Goal: Information Seeking & Learning: Learn about a topic

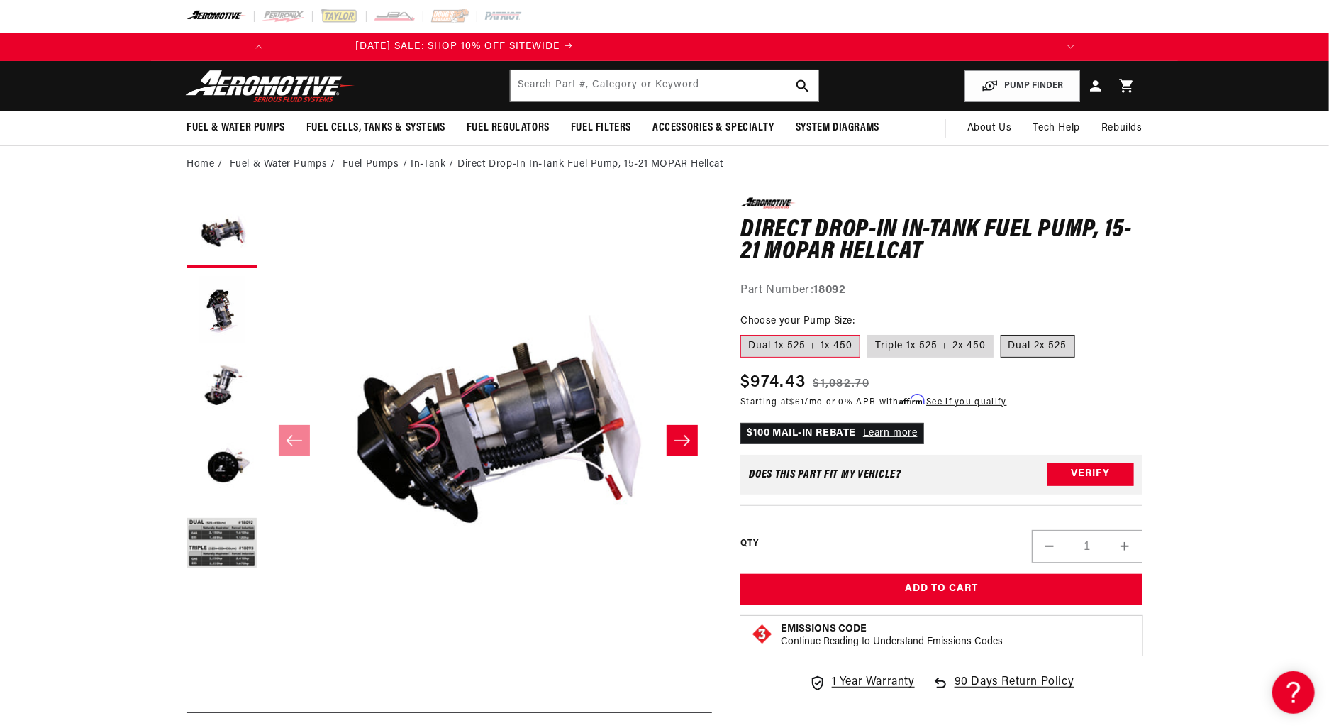
click at [1030, 344] on label "Dual 2x 525" at bounding box center [1038, 346] width 74 height 23
click at [1001, 333] on input "Dual 2x 525" at bounding box center [1001, 332] width 1 height 1
radio input "true"
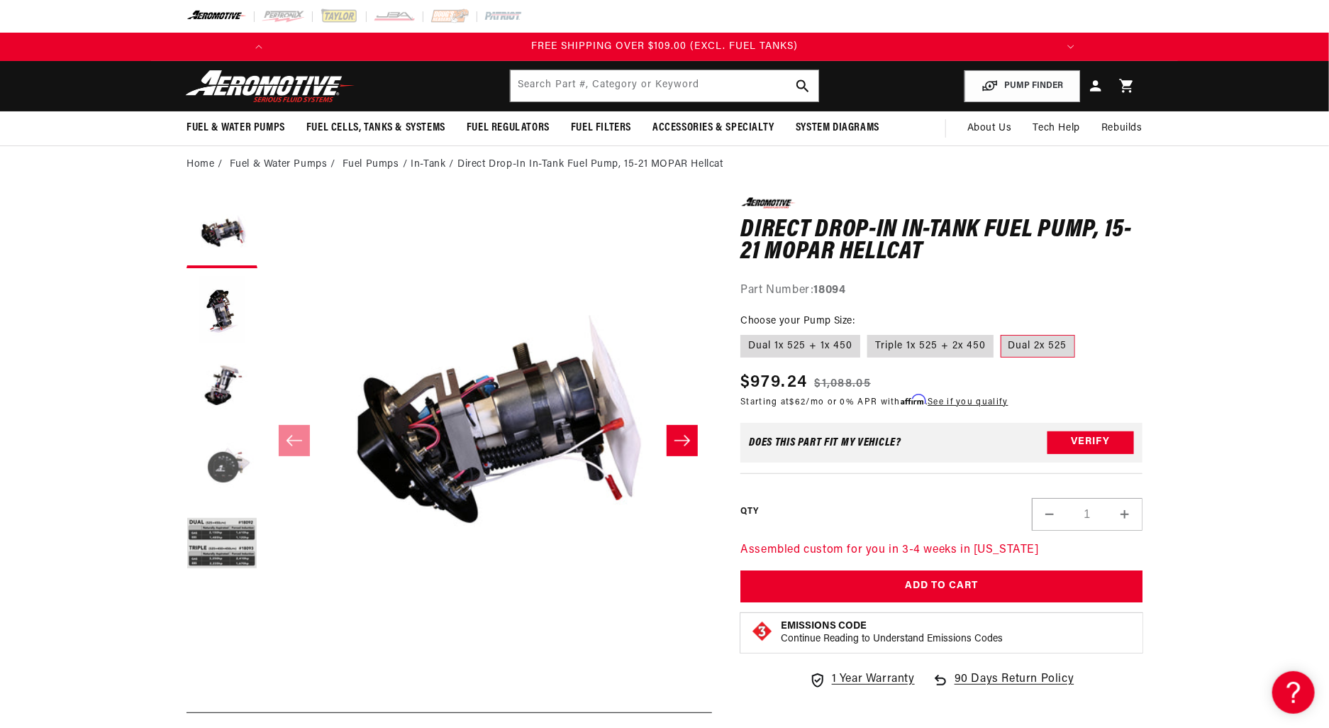
click at [220, 455] on button "Load image 4 in gallery view" at bounding box center [221, 466] width 71 height 71
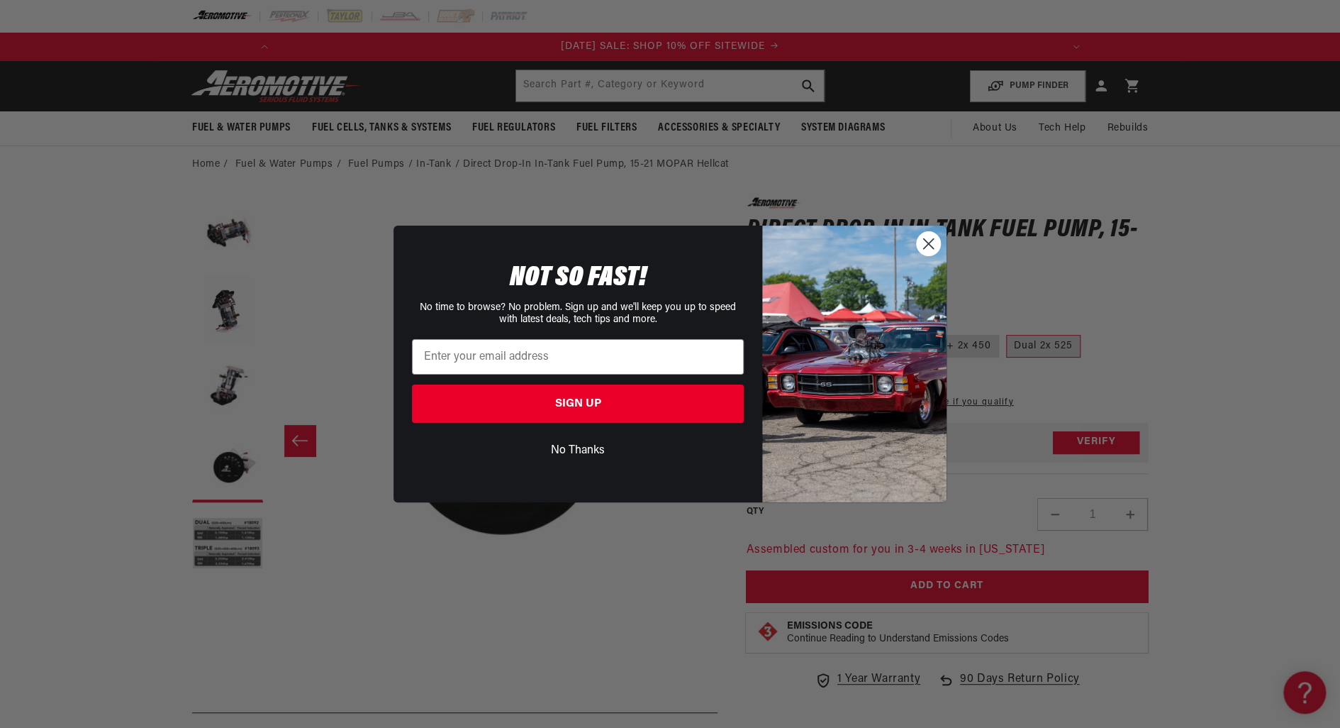
click at [926, 247] on circle "Close dialog" at bounding box center [928, 243] width 23 height 23
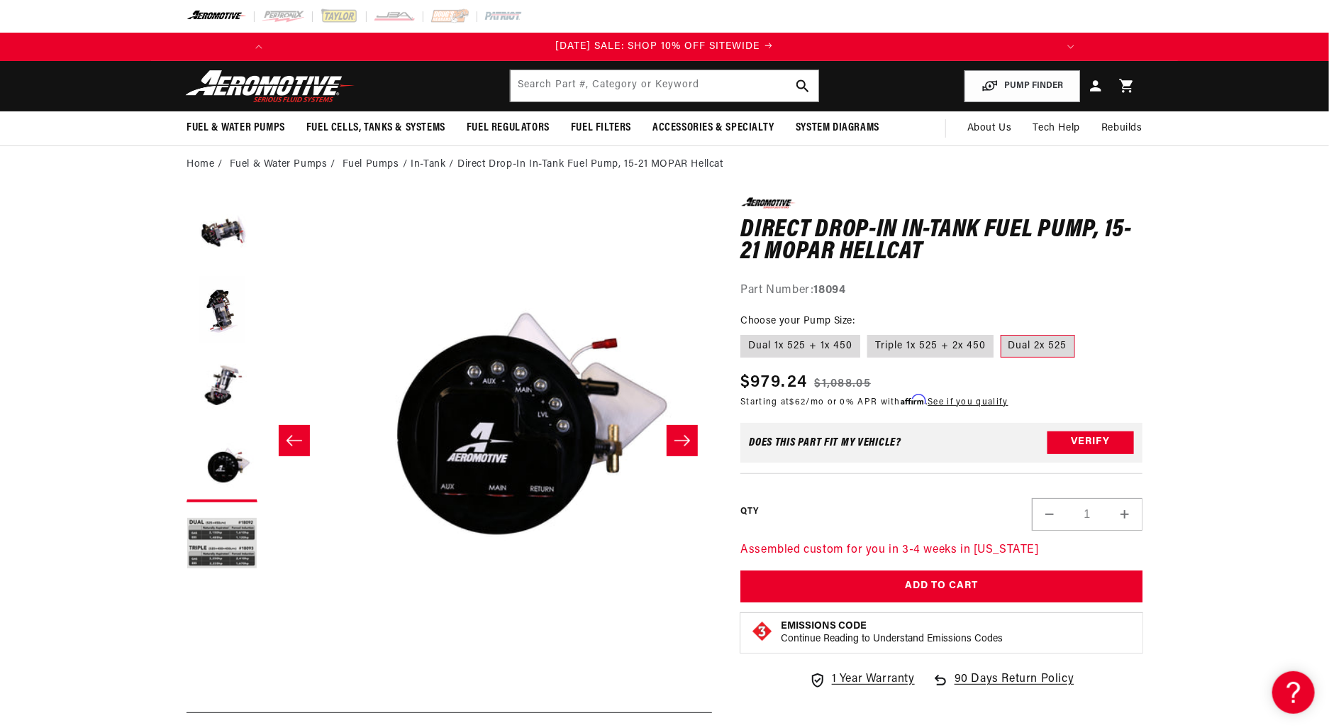
click at [429, 165] on li "In-Tank" at bounding box center [434, 165] width 47 height 16
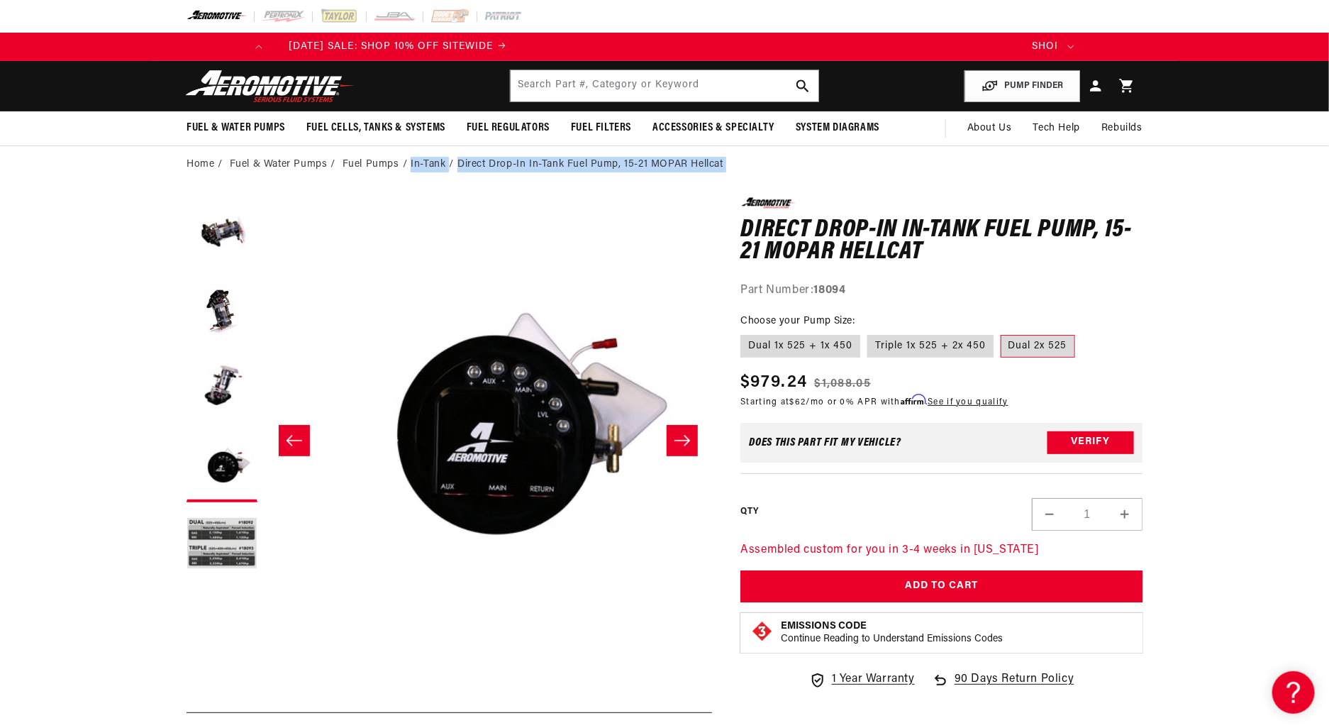
click at [429, 165] on li "In-Tank" at bounding box center [434, 165] width 47 height 16
click at [381, 159] on link "Fuel Pumps" at bounding box center [370, 165] width 57 height 16
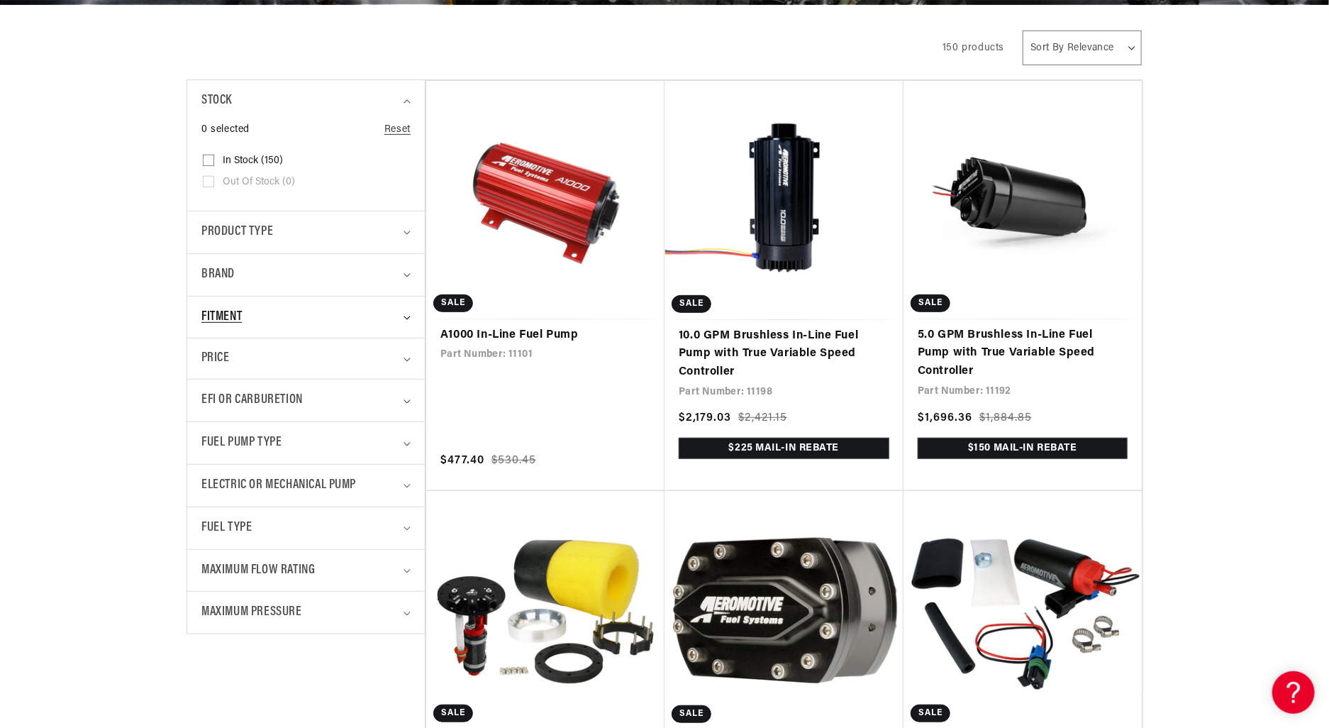
click at [206, 312] on span "Fitment" at bounding box center [221, 317] width 40 height 21
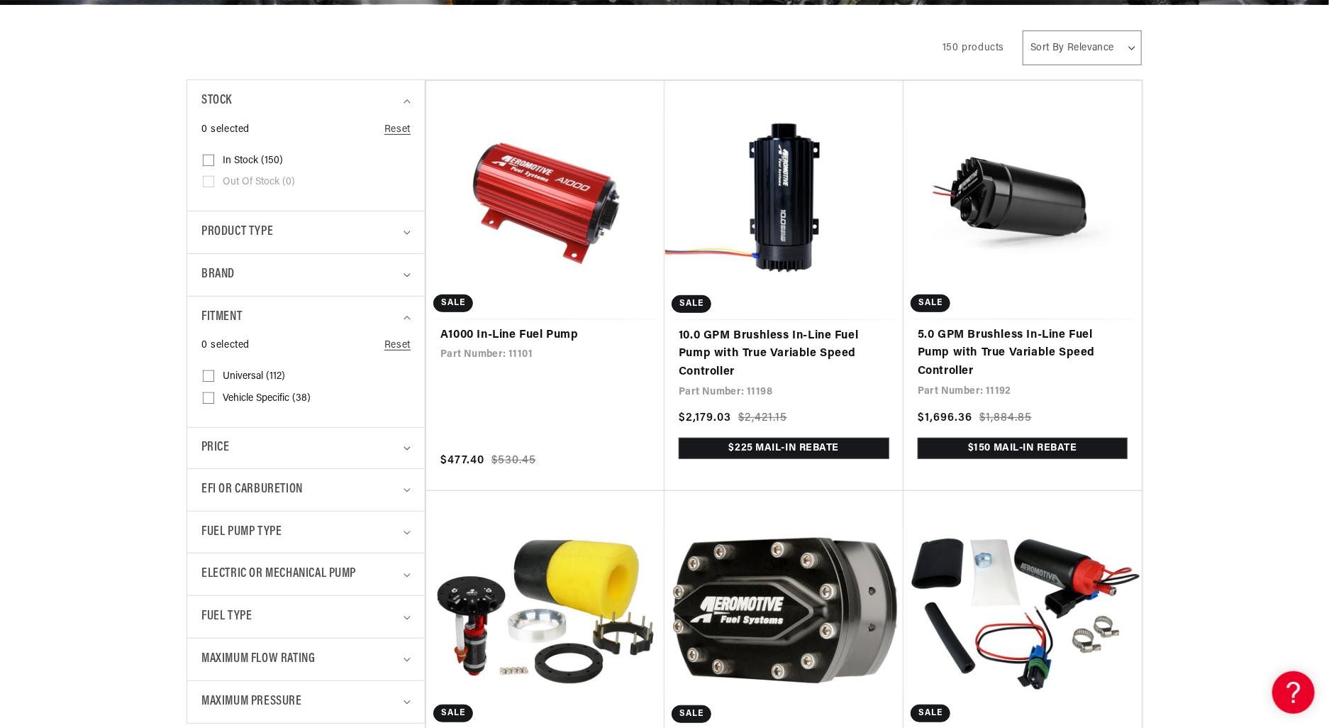
click at [213, 395] on input "Vehicle Specific (38) Vehicle Specific (38 products)" at bounding box center [208, 400] width 11 height 11
checkbox input "true"
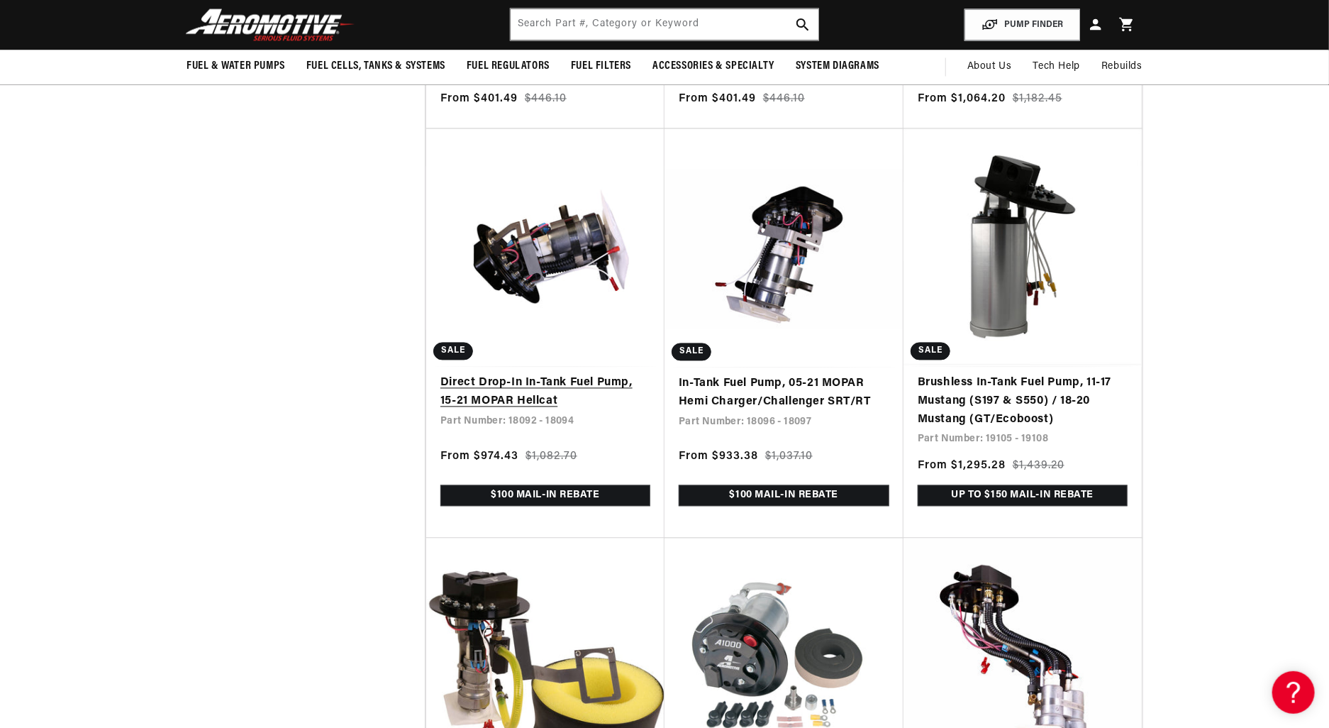
click at [474, 401] on link "Direct Drop-In In-Tank Fuel Pump, 15-21 MOPAR Hellcat" at bounding box center [545, 392] width 210 height 36
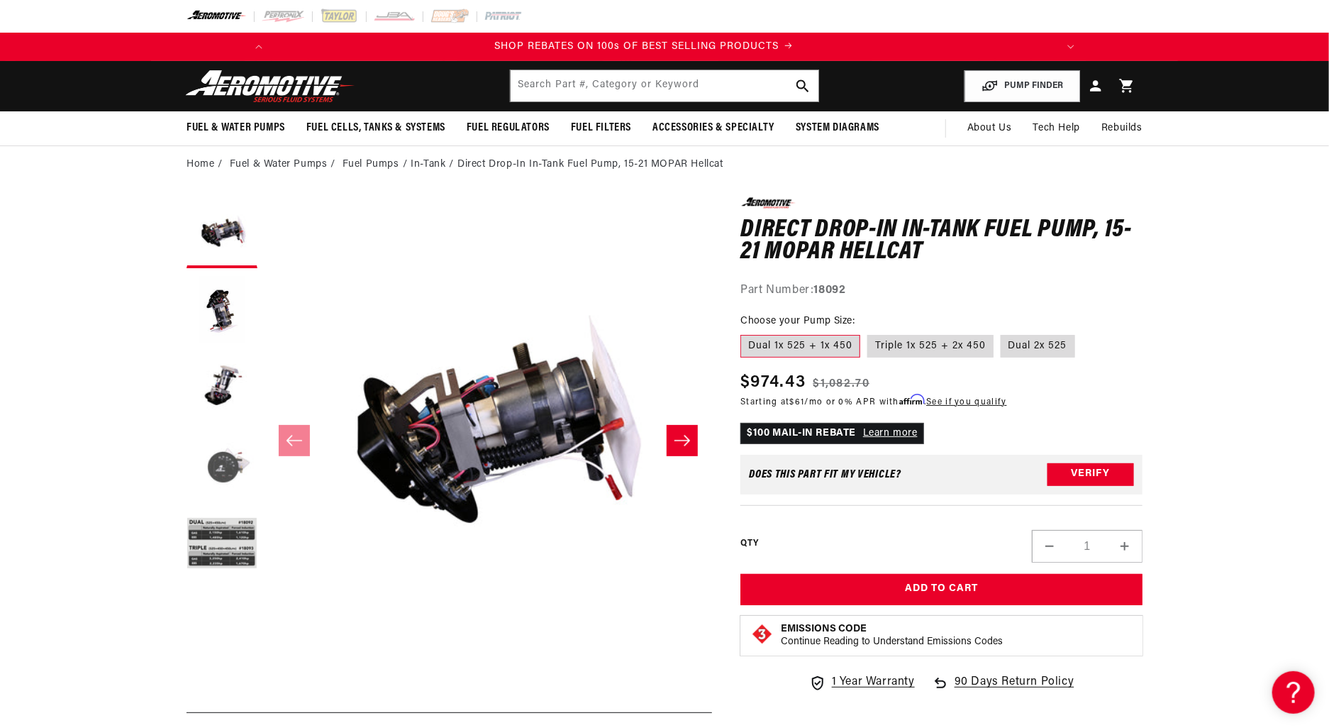
click at [233, 472] on button "Load image 4 in gallery view" at bounding box center [221, 466] width 71 height 71
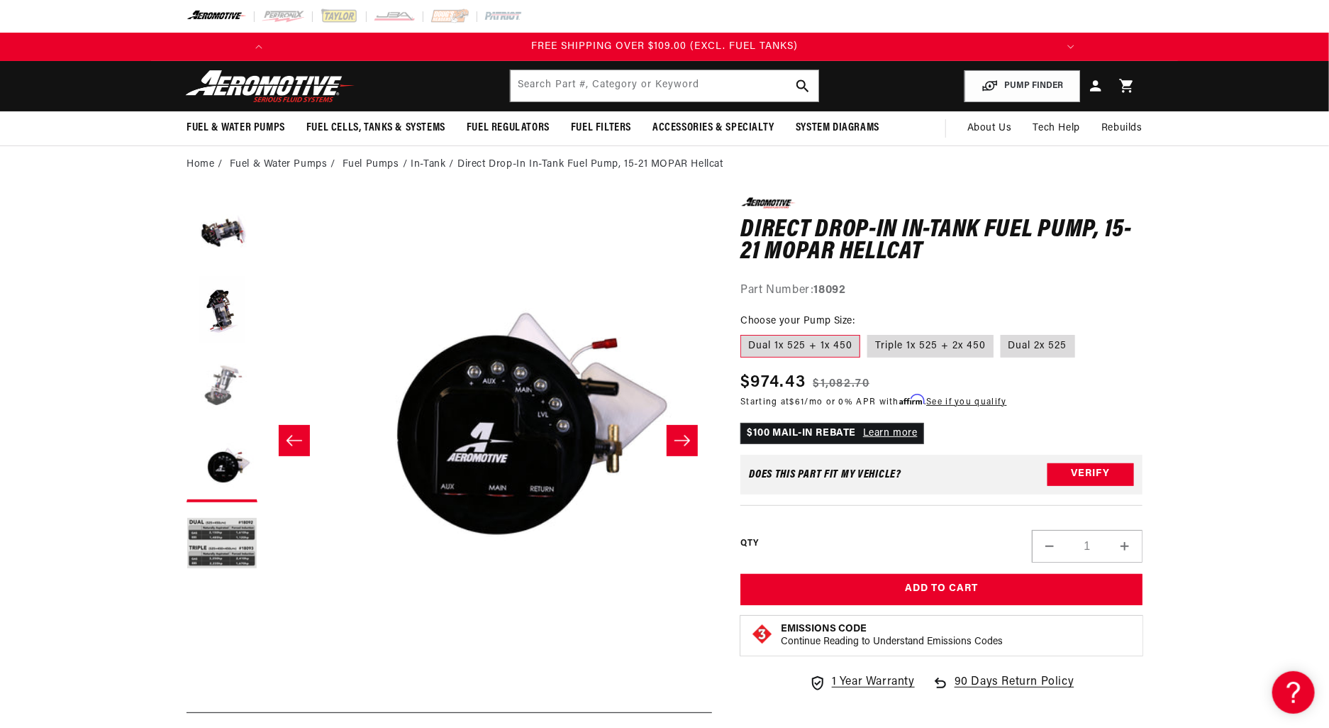
click at [220, 381] on button "Load image 3 in gallery view" at bounding box center [221, 388] width 71 height 71
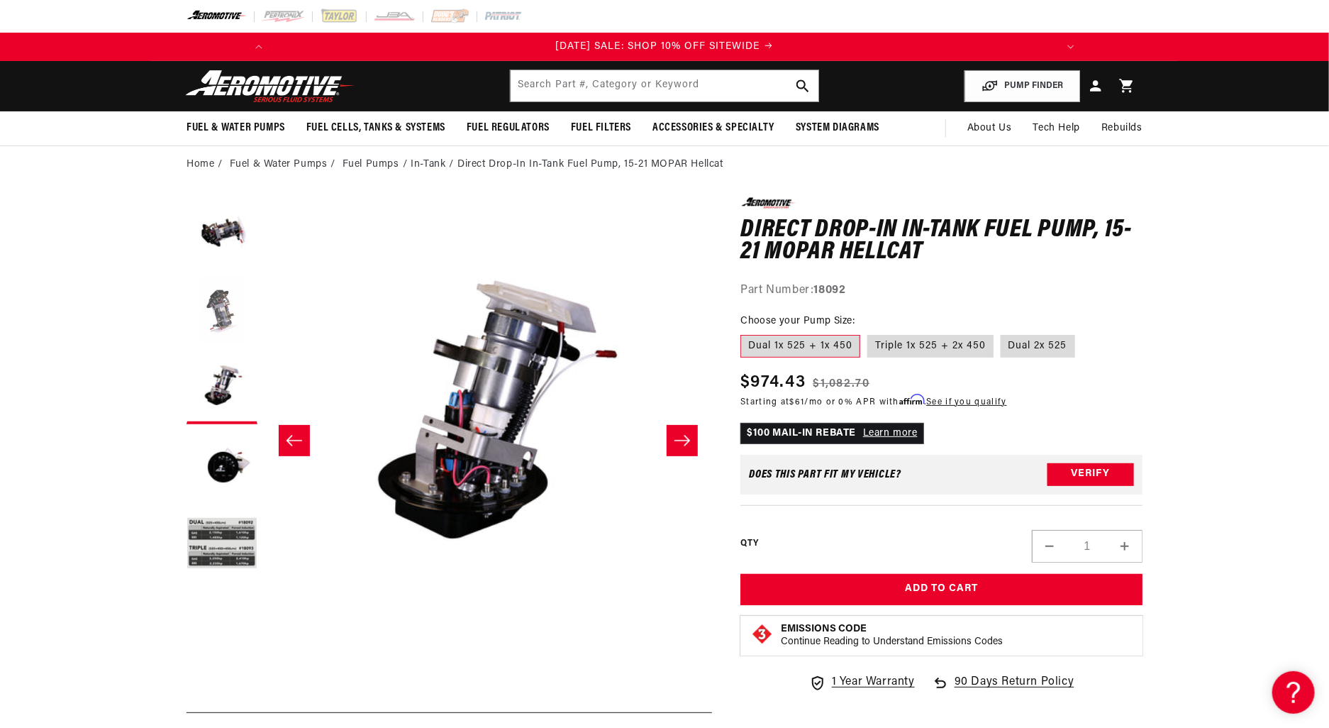
click at [221, 317] on button "Load image 2 in gallery view" at bounding box center [221, 310] width 71 height 71
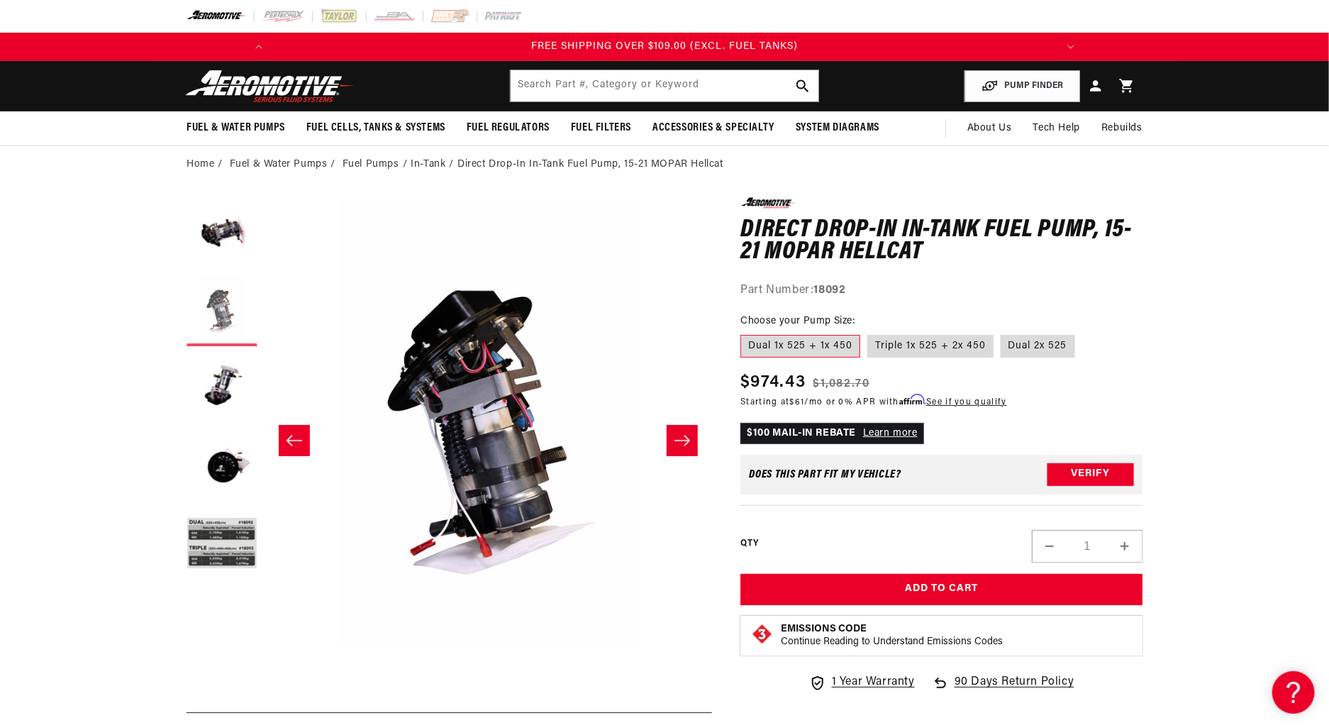
click at [221, 317] on button "Load image 2 in gallery view" at bounding box center [221, 310] width 71 height 71
click at [208, 251] on button "Load image 1 in gallery view" at bounding box center [221, 232] width 71 height 71
